Goal: Find contact information: Find contact information

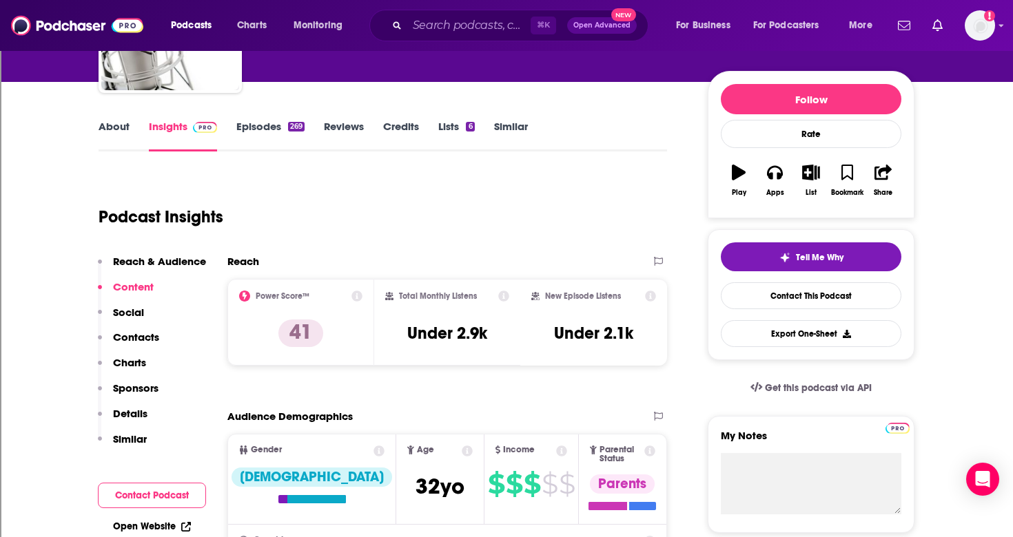
scroll to position [116, 0]
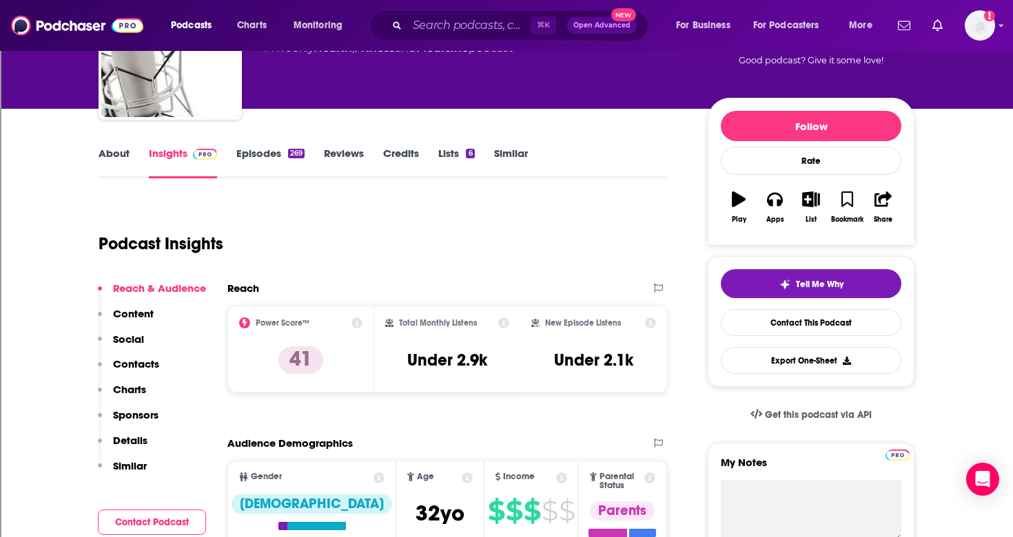
click at [253, 155] on link "Episodes 269" at bounding box center [270, 163] width 68 height 32
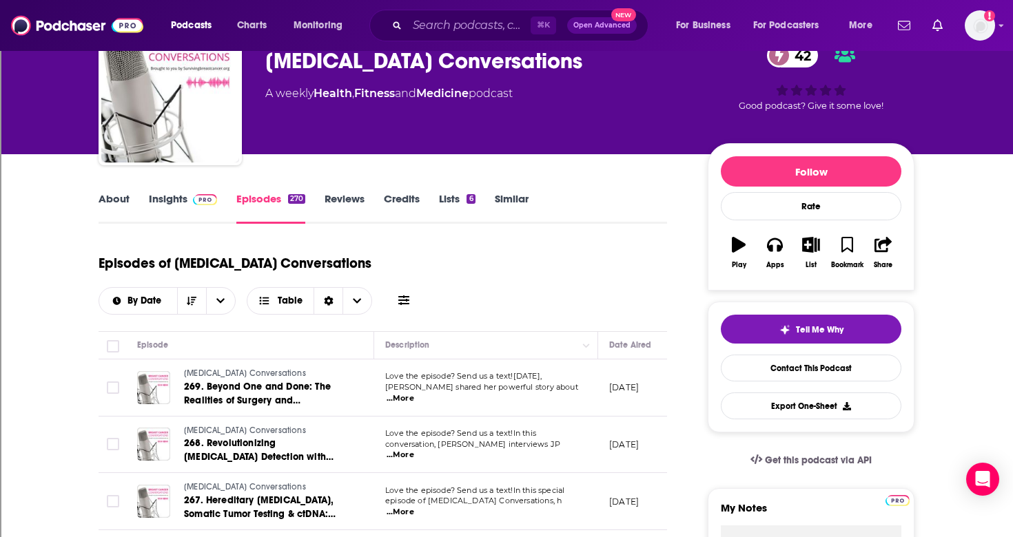
scroll to position [73, 0]
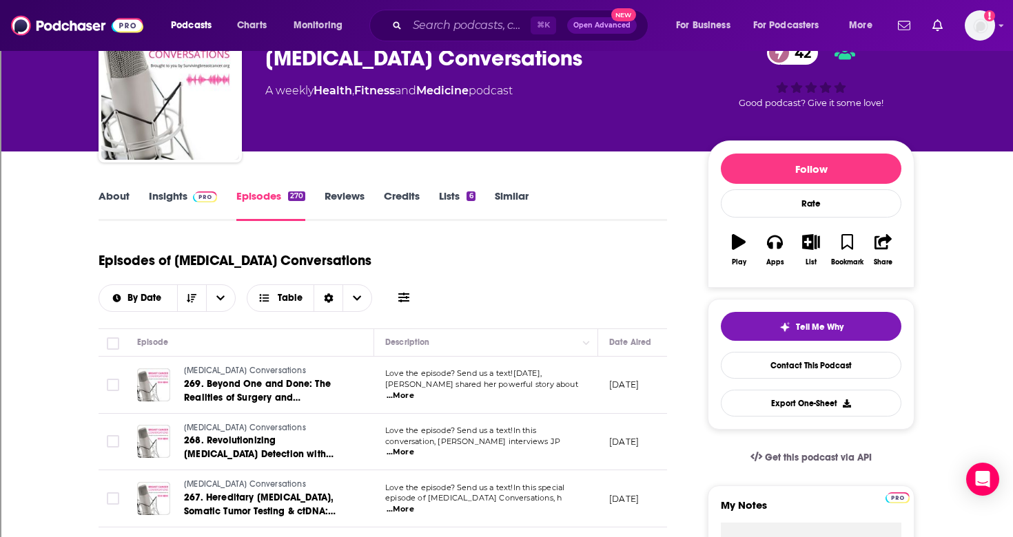
click at [414, 391] on span "...More" at bounding box center [400, 396] width 28 height 11
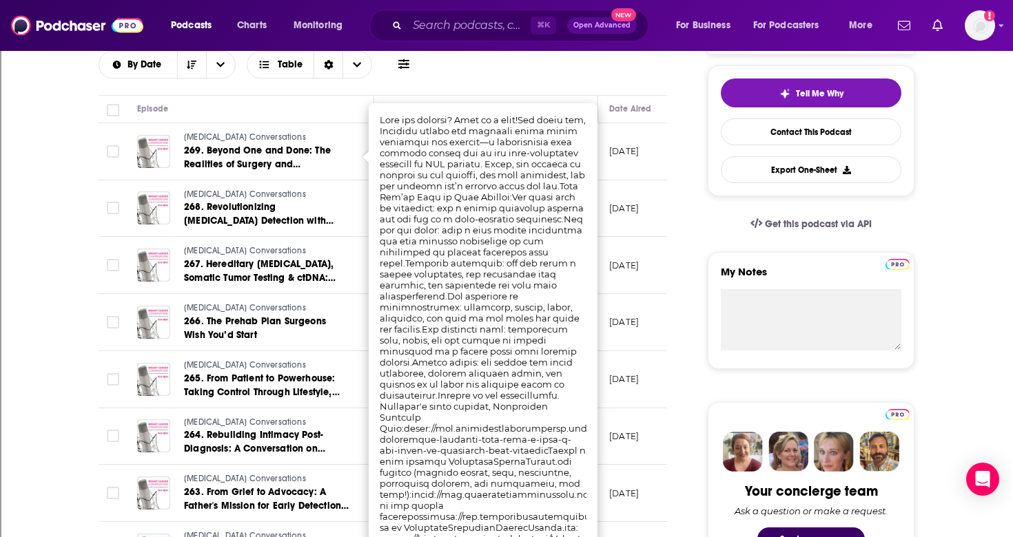
scroll to position [304, 0]
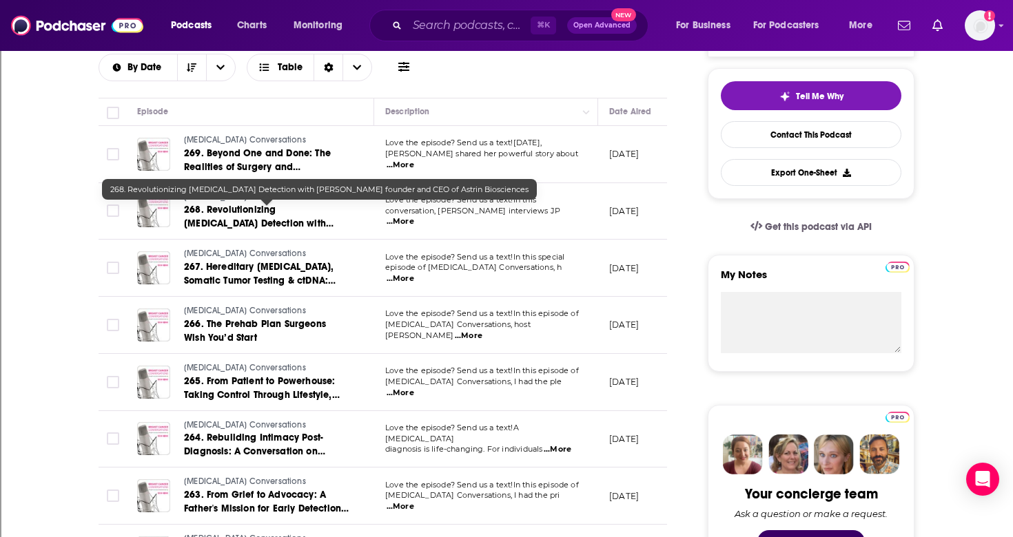
click at [277, 228] on span "268. Revolutionizing [MEDICAL_DATA] Detection with [PERSON_NAME] founder and CE…" at bounding box center [262, 230] width 156 height 53
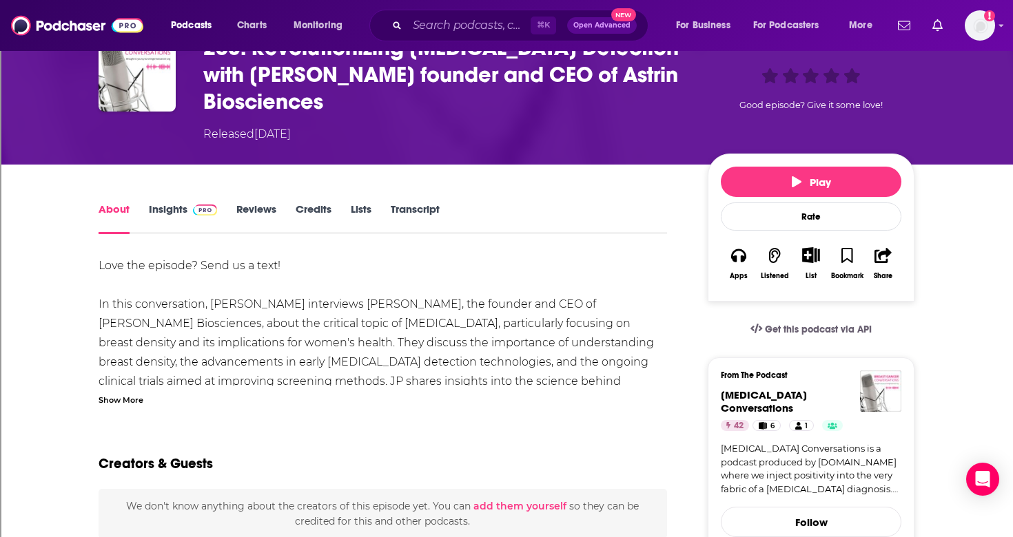
scroll to position [71, 0]
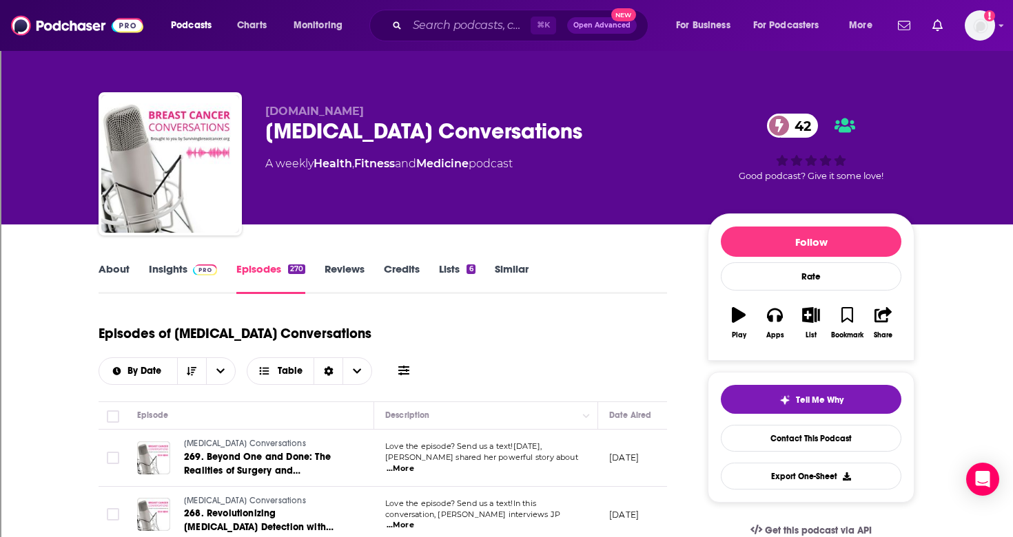
click at [173, 266] on link "Insights" at bounding box center [183, 278] width 68 height 32
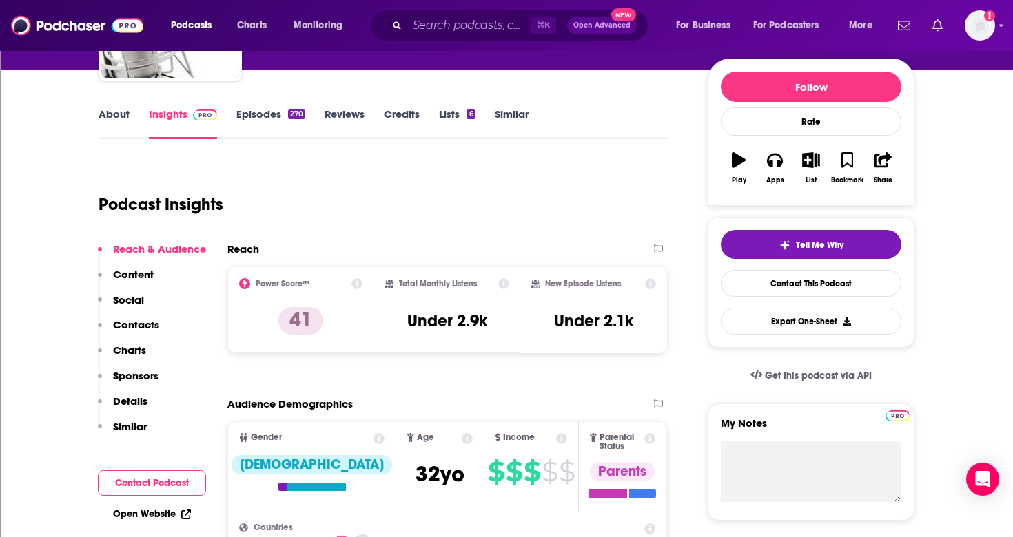
scroll to position [90, 0]
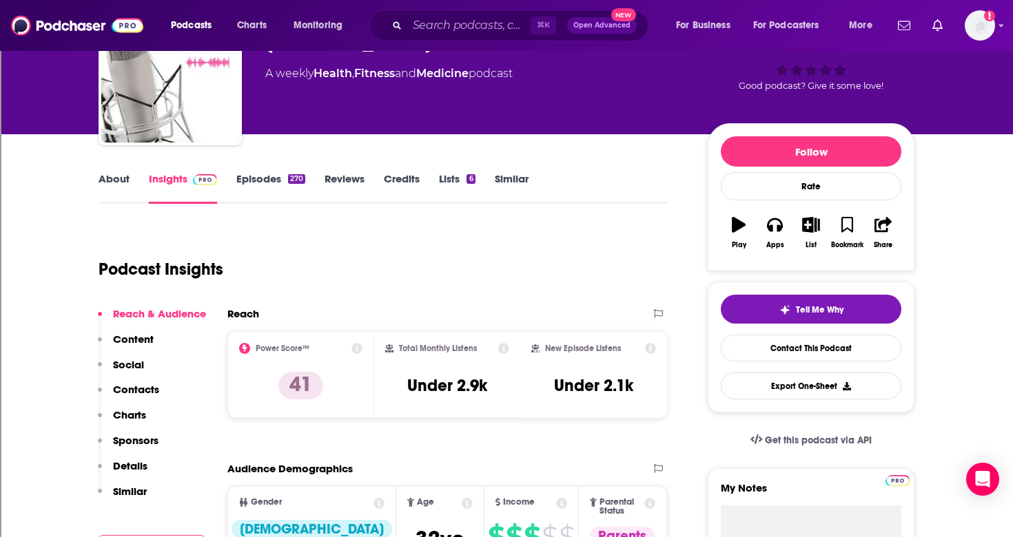
click at [249, 182] on link "Episodes 270" at bounding box center [270, 188] width 69 height 32
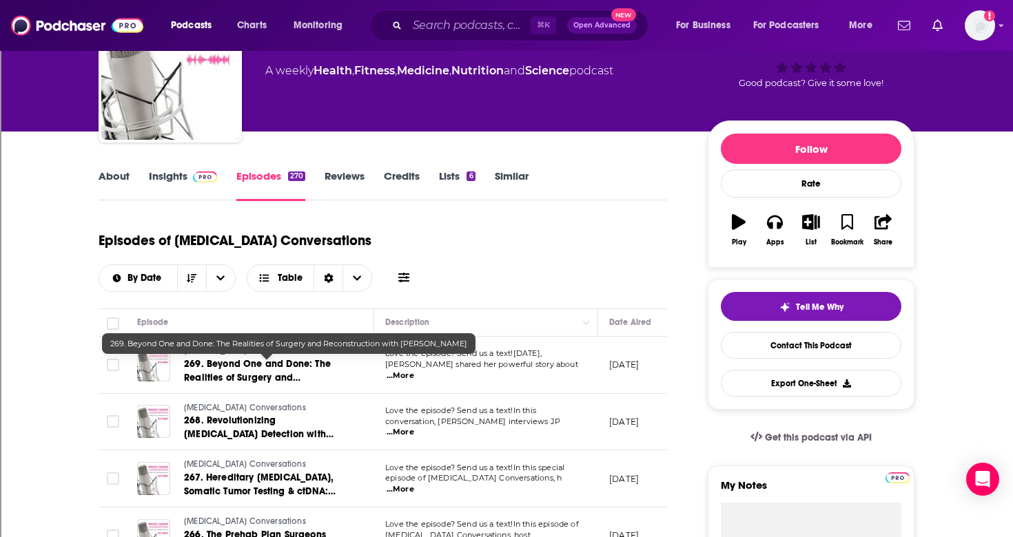
scroll to position [142, 0]
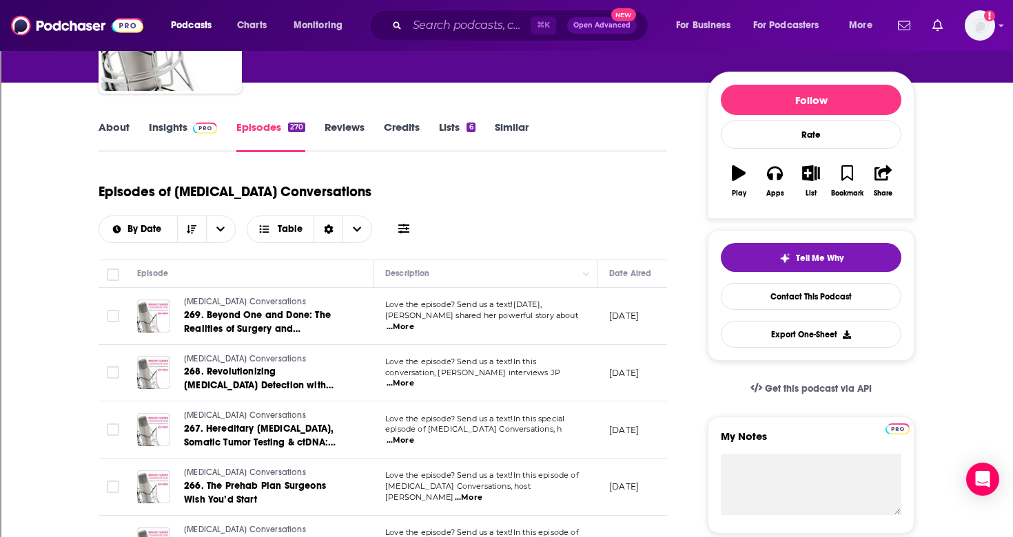
click at [414, 380] on span "...More" at bounding box center [400, 383] width 28 height 11
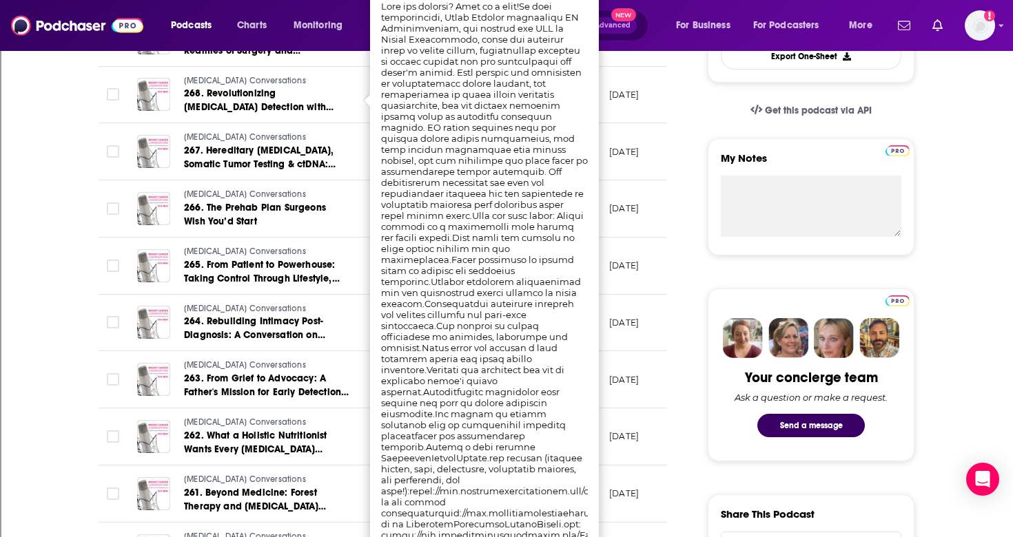
scroll to position [419, 0]
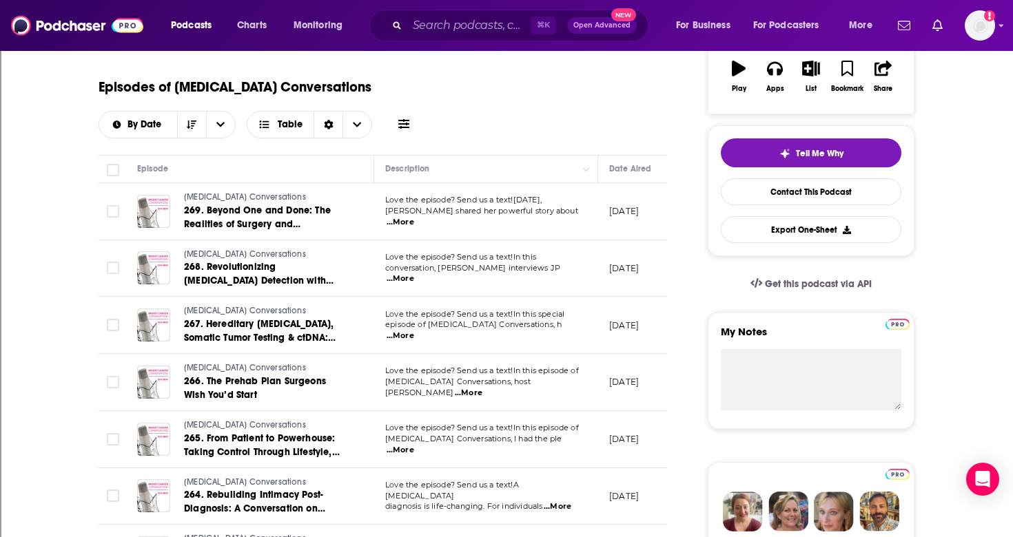
scroll to position [188, 0]
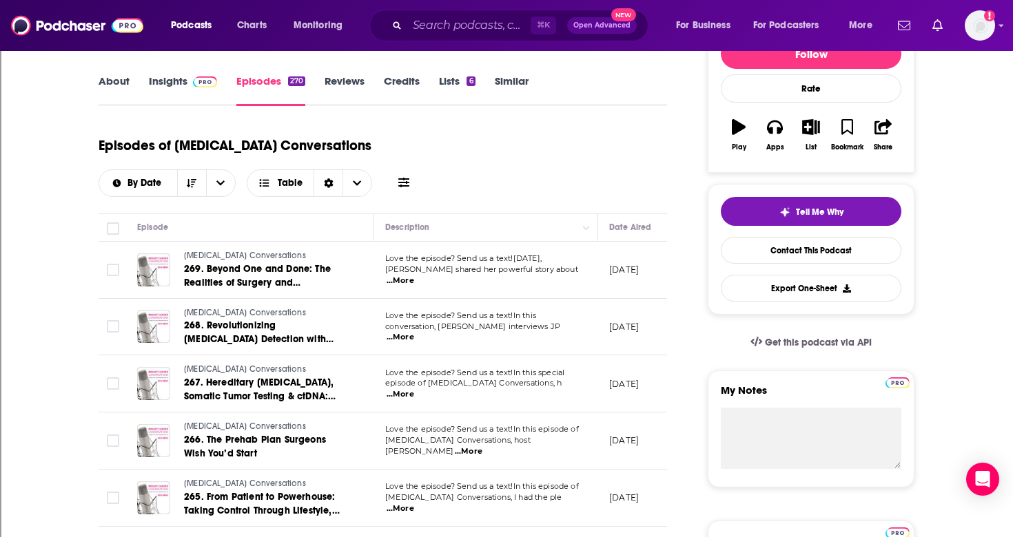
click at [169, 79] on link "Insights" at bounding box center [183, 90] width 68 height 32
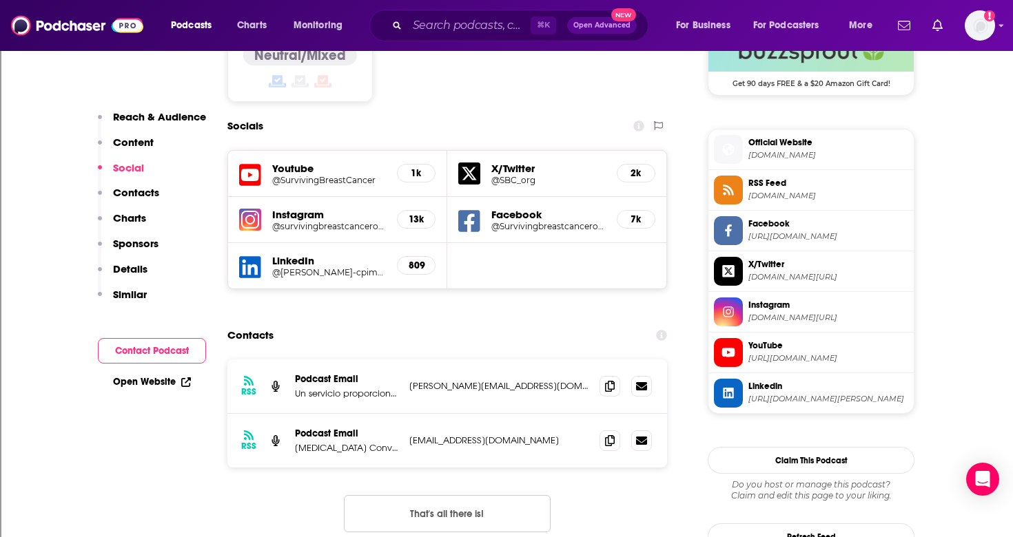
scroll to position [1164, 0]
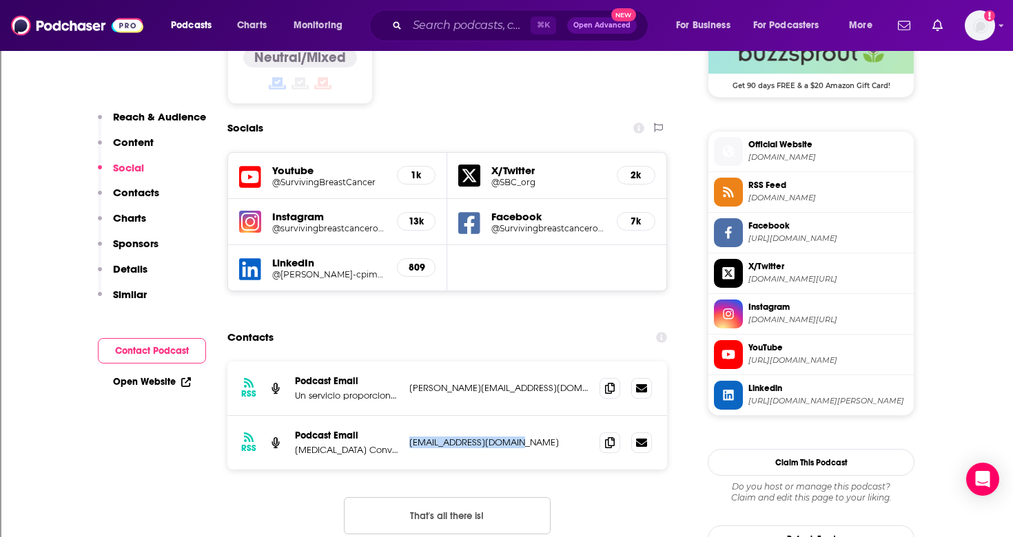
drag, startPoint x: 407, startPoint y: 388, endPoint x: 517, endPoint y: 391, distance: 109.6
click at [517, 416] on div "RSS Podcast Email [MEDICAL_DATA] Conversations [EMAIL_ADDRESS][DOMAIN_NAME] [EM…" at bounding box center [446, 443] width 439 height 54
copy p "[EMAIL_ADDRESS][DOMAIN_NAME]"
